Goal: Obtain resource: Obtain resource

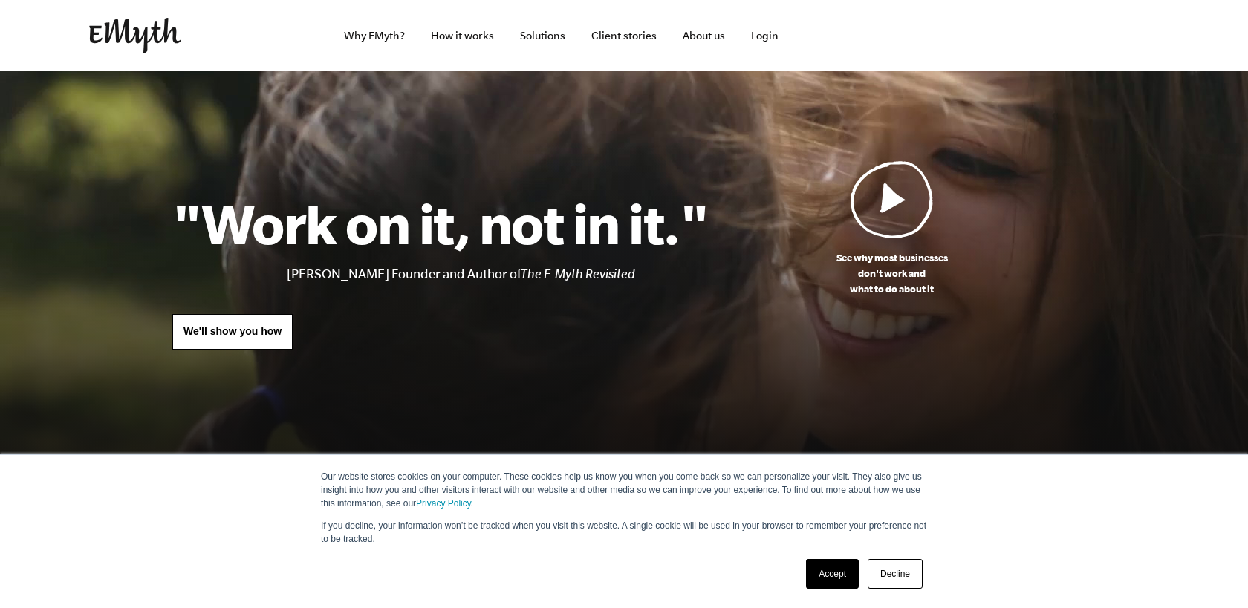
click at [838, 573] on link "Accept" at bounding box center [832, 574] width 53 height 30
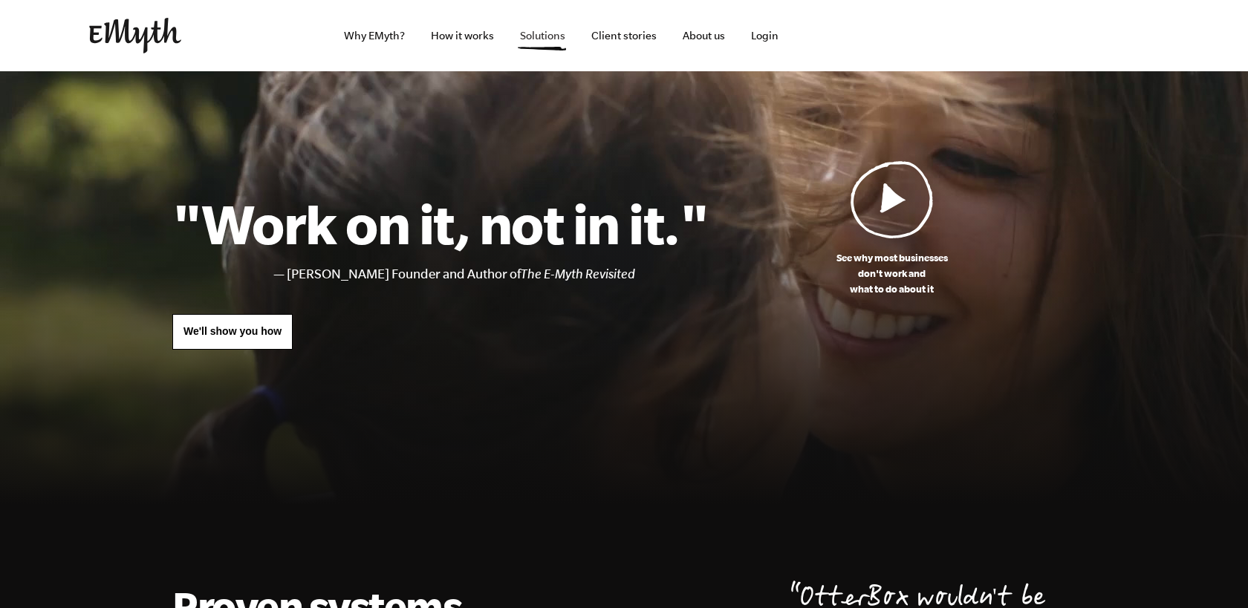
click at [536, 42] on link "Solutions" at bounding box center [542, 35] width 69 height 71
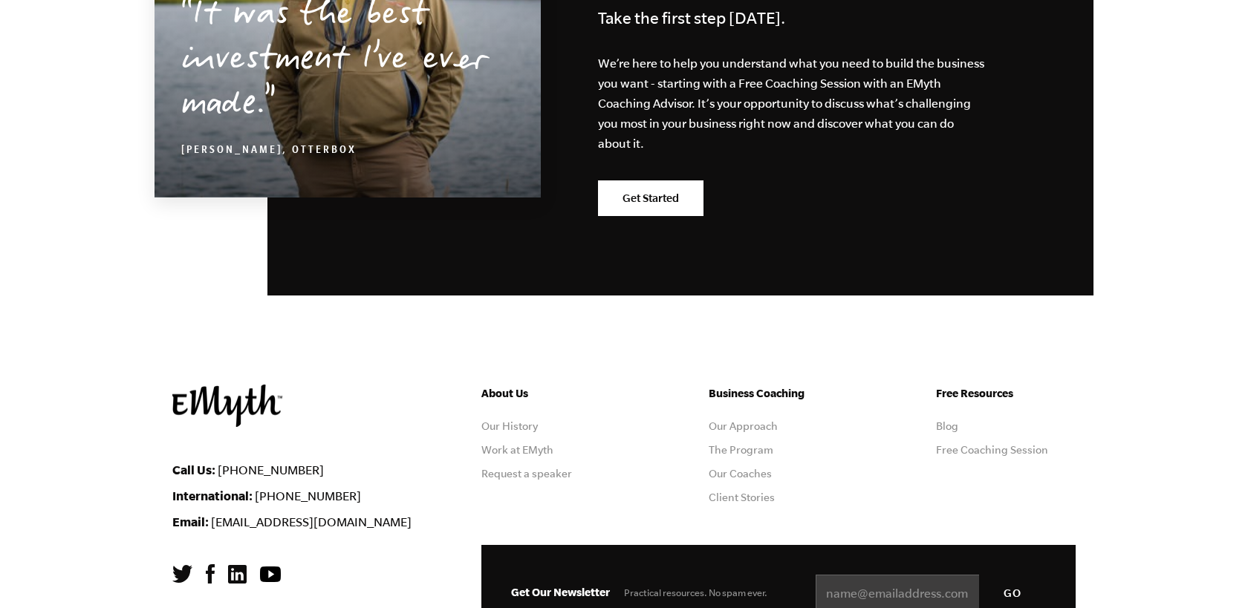
scroll to position [2600, 0]
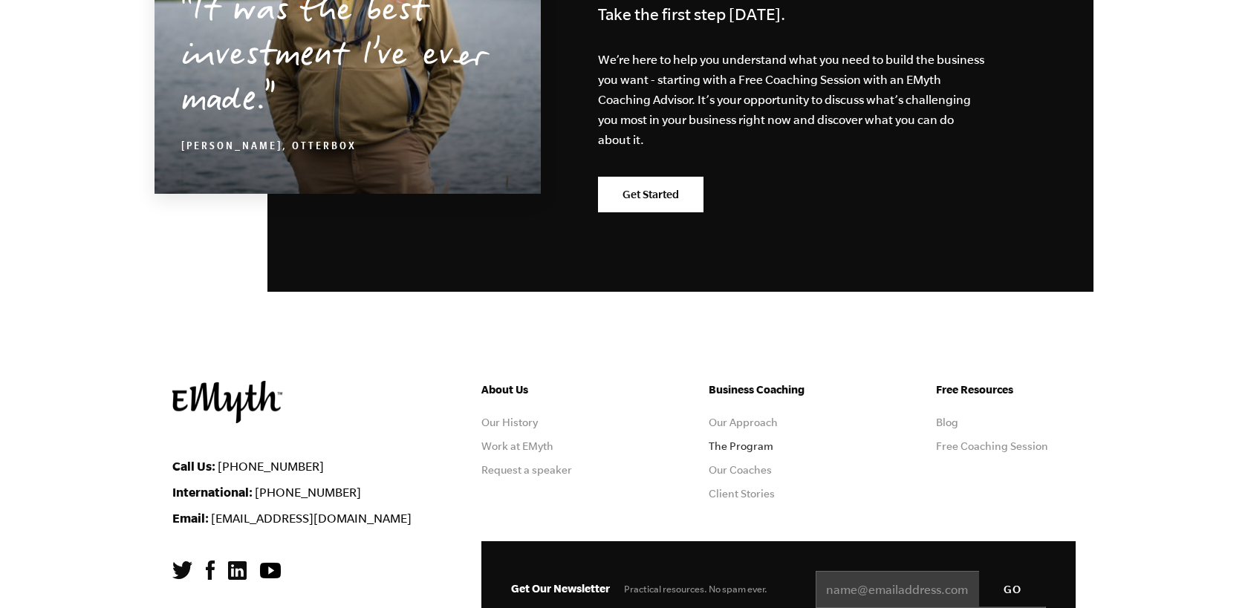
click at [746, 441] on link "The Program" at bounding box center [741, 447] width 65 height 12
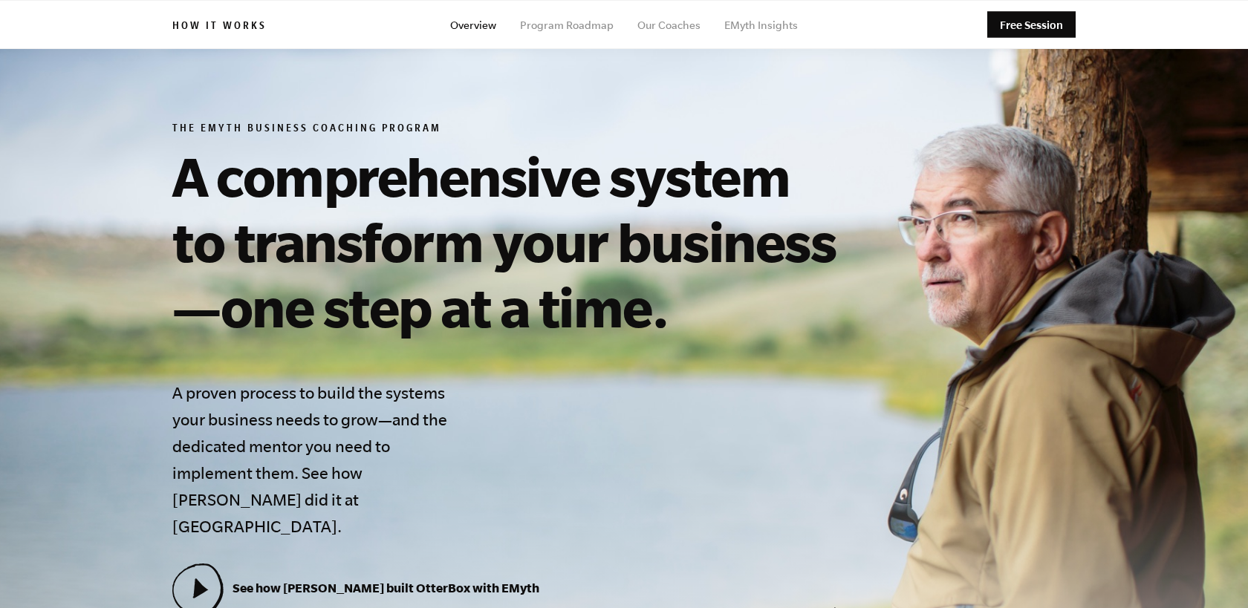
scroll to position [92, 0]
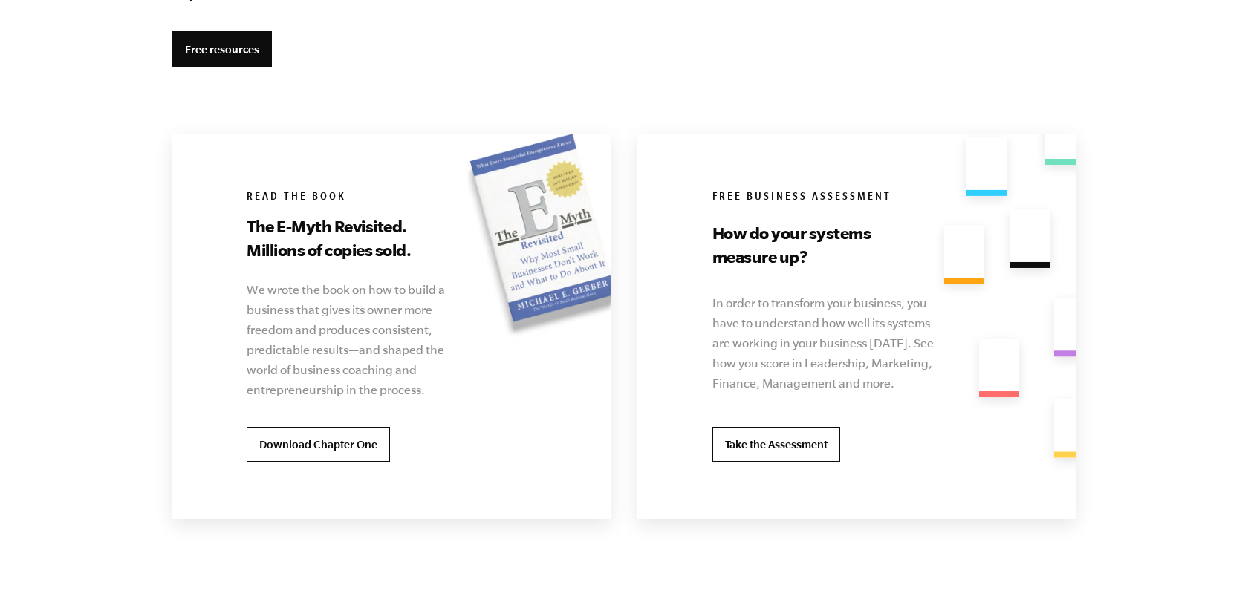
scroll to position [2877, 0]
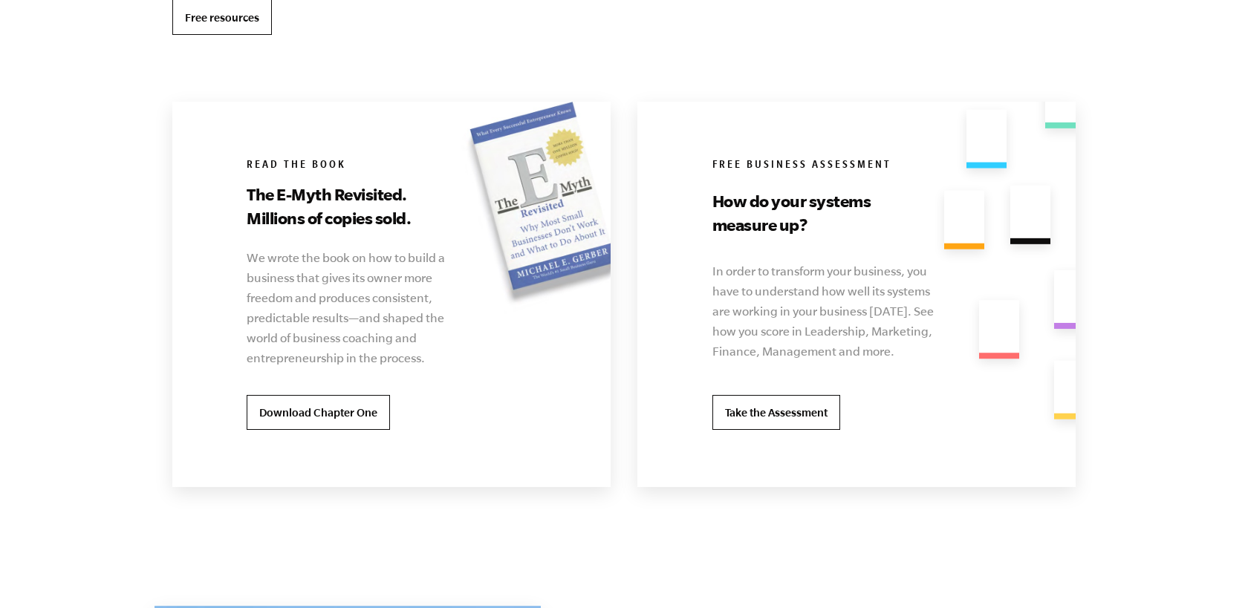
click at [236, 18] on link "Free resources" at bounding box center [222, 17] width 100 height 36
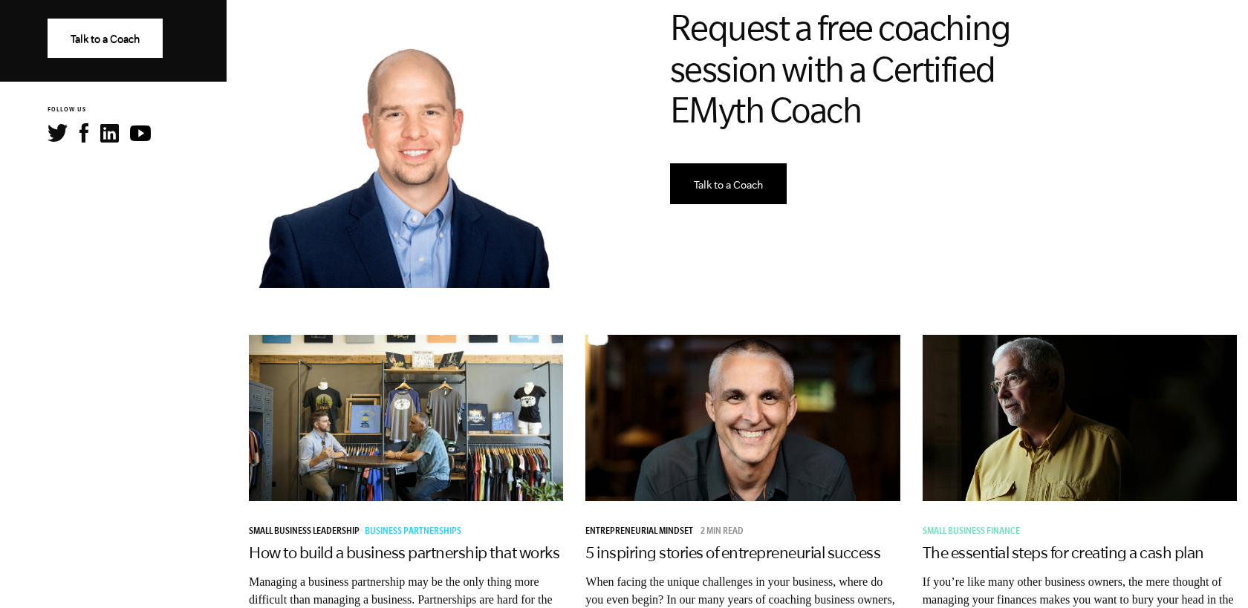
scroll to position [683, 0]
